Goal: Ask a question

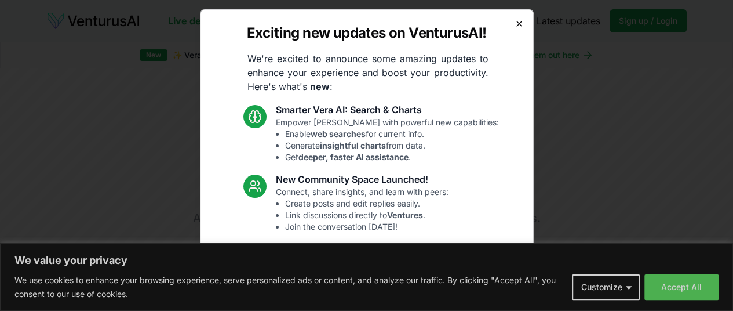
click at [515, 20] on icon "button" at bounding box center [519, 23] width 9 height 9
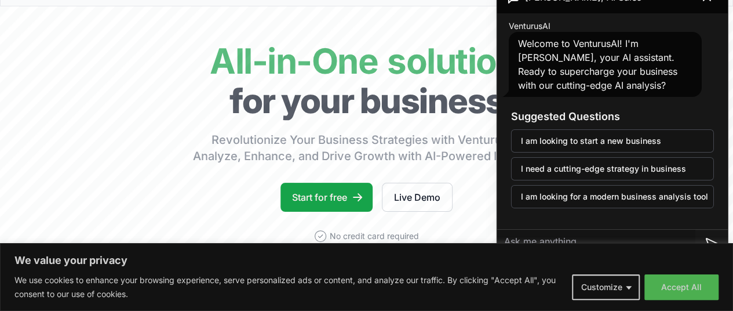
scroll to position [66, 0]
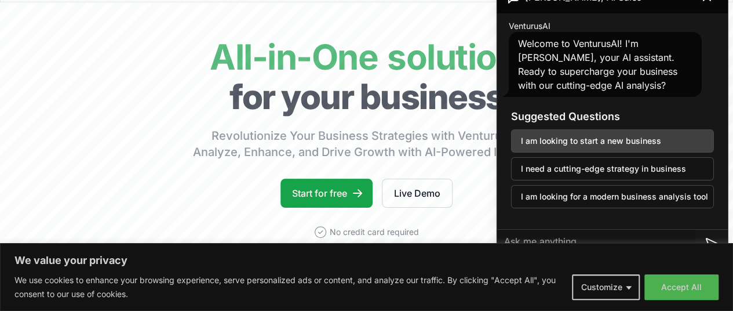
click at [635, 136] on button "I am looking to start a new business" at bounding box center [612, 140] width 203 height 23
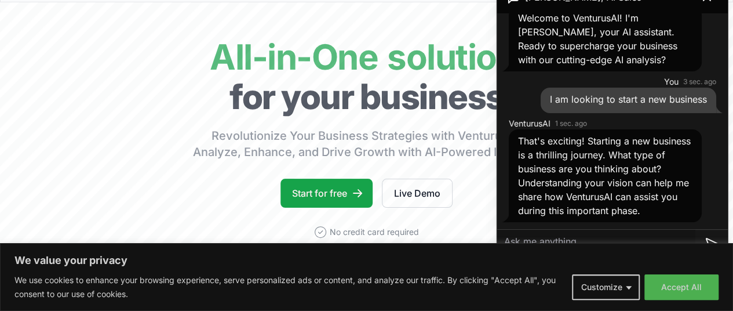
scroll to position [39, 0]
click at [630, 286] on button "Customize" at bounding box center [606, 287] width 68 height 26
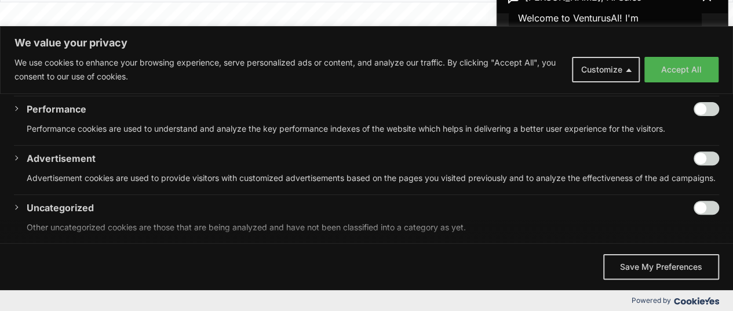
scroll to position [253, 0]
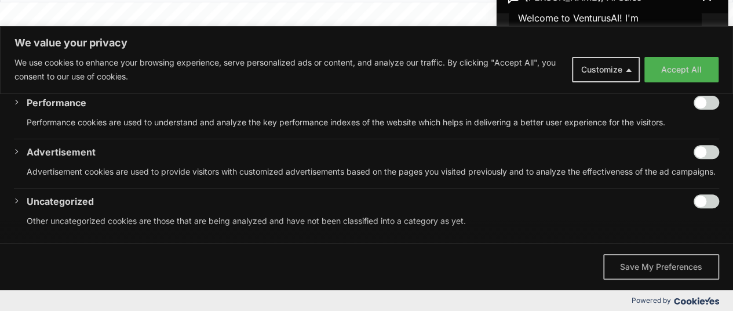
click at [674, 270] on button "Save My Preferences" at bounding box center [661, 267] width 116 height 26
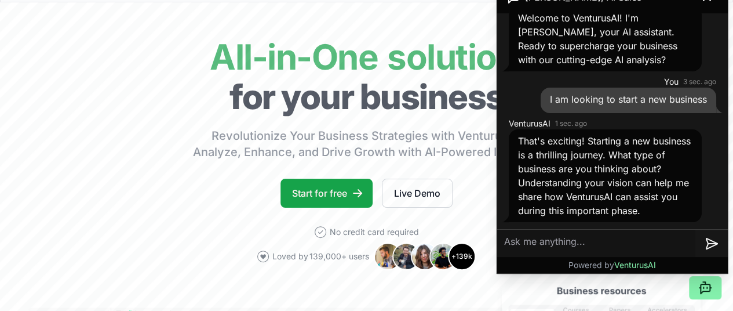
click at [536, 241] on textarea at bounding box center [596, 244] width 198 height 28
click at [508, 242] on textarea at bounding box center [596, 244] width 198 height 28
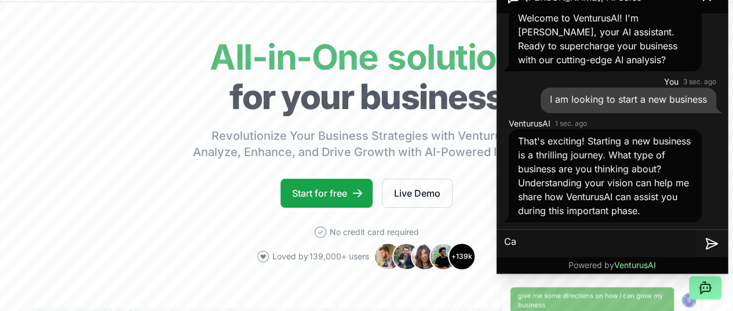
type textarea "C"
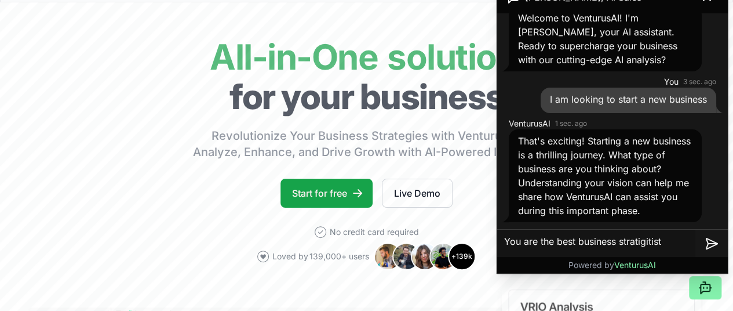
click at [645, 239] on textarea "You are the best business stratigitist" at bounding box center [596, 244] width 198 height 28
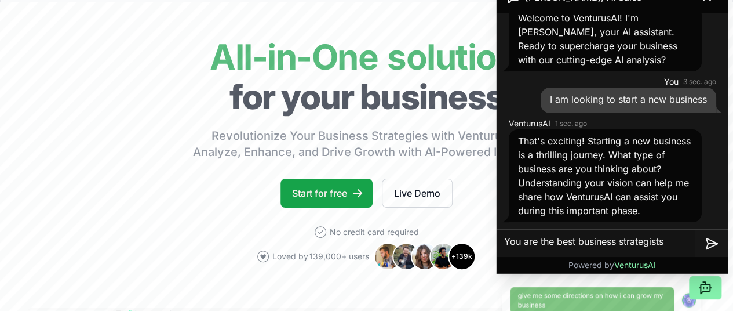
click at [671, 245] on textarea "You are the best business strategists" at bounding box center [596, 244] width 198 height 28
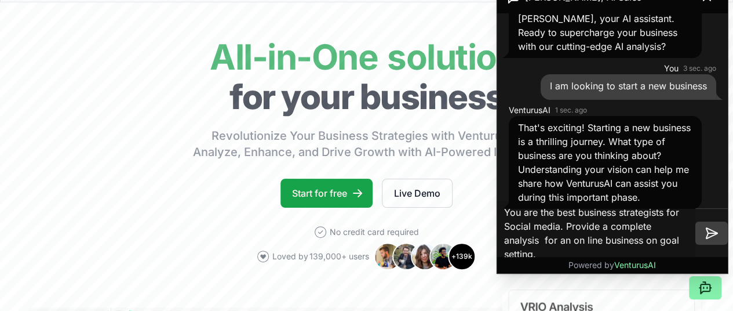
type textarea "You are the best business strategists for Social media. Provide a complete anal…"
click at [711, 233] on icon at bounding box center [712, 233] width 9 height 0
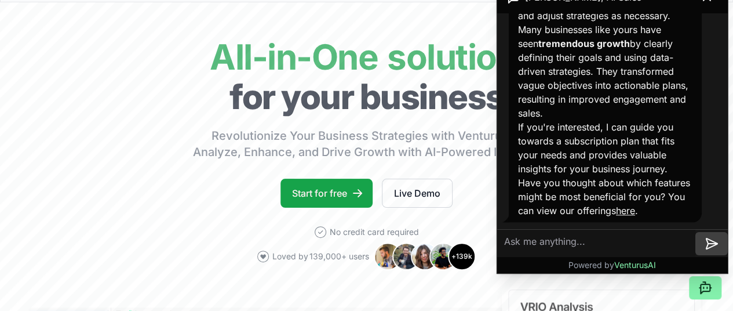
scroll to position [521, 0]
